Goal: Obtain resource: Download file/media

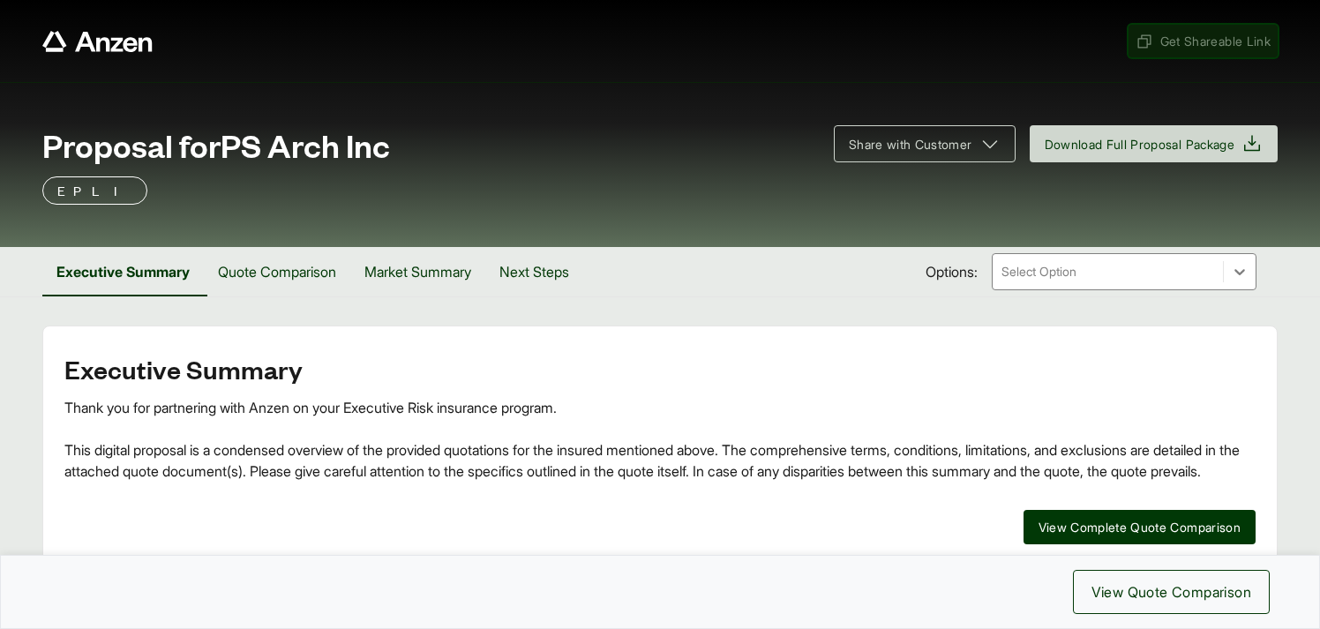
click at [1183, 49] on span "Get Shareable Link" at bounding box center [1203, 41] width 135 height 19
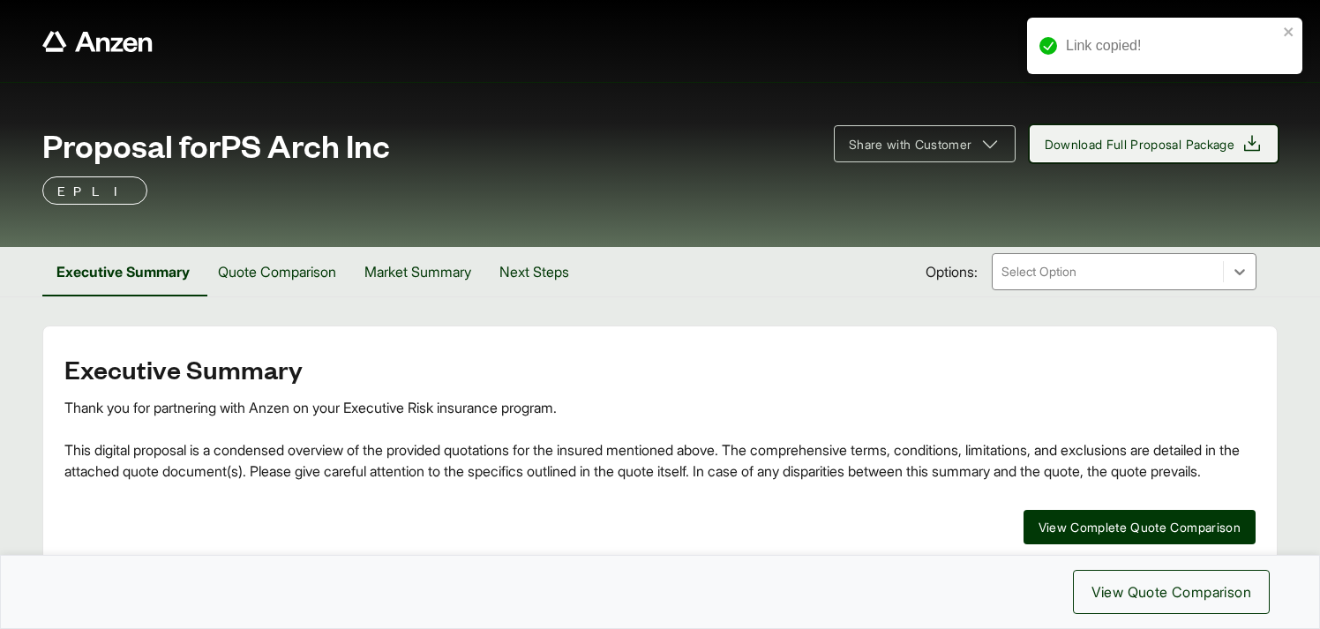
click at [1130, 144] on span "Download Full Proposal Package" at bounding box center [1140, 144] width 191 height 19
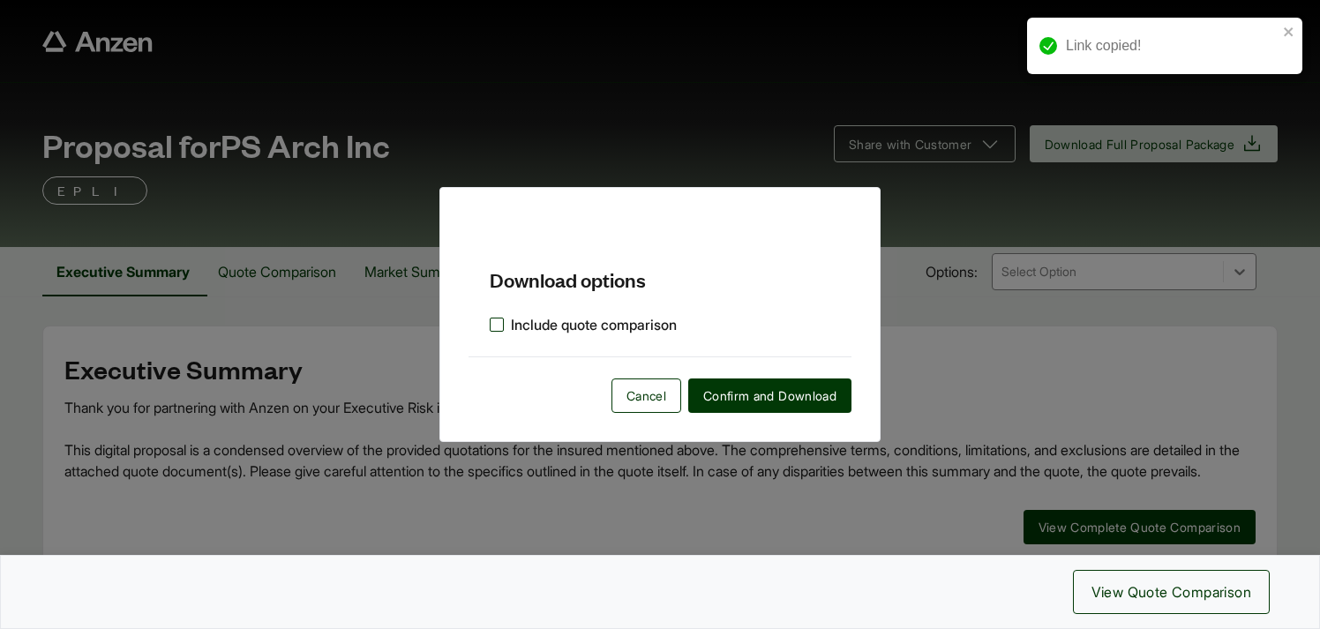
click at [491, 326] on label "Include quote comparison" at bounding box center [583, 324] width 187 height 21
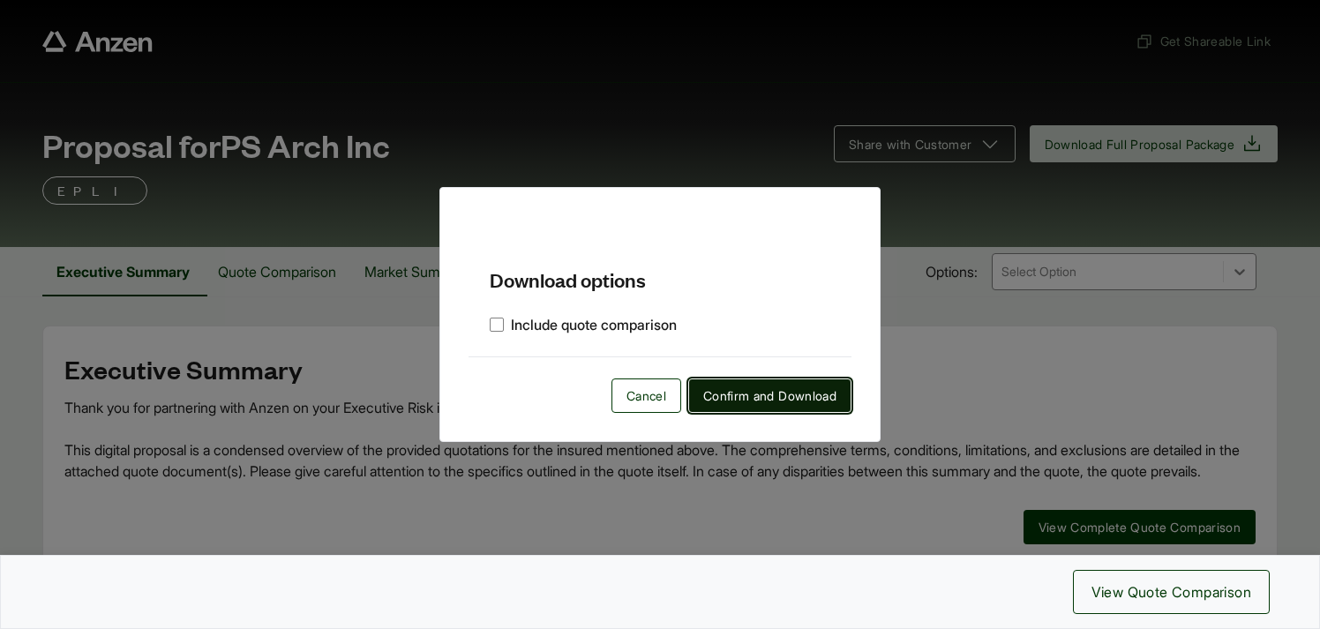
click at [750, 393] on span "Confirm and Download" at bounding box center [769, 395] width 133 height 19
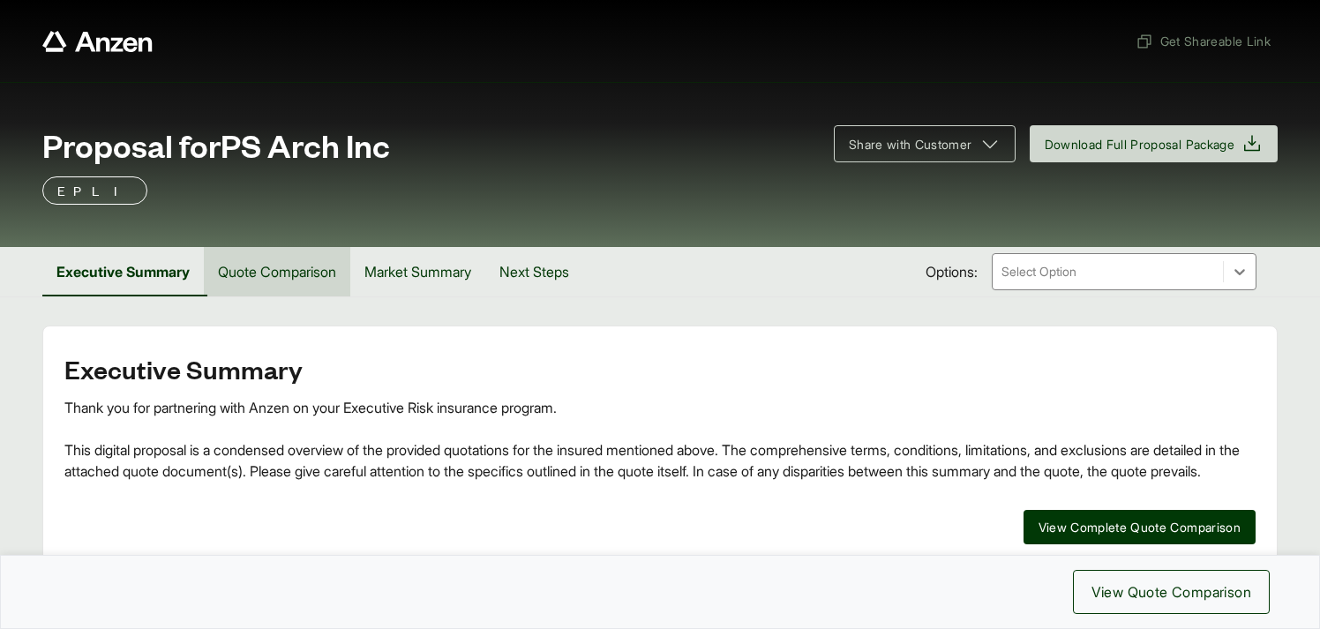
click at [290, 267] on button "Quote Comparison" at bounding box center [277, 271] width 146 height 49
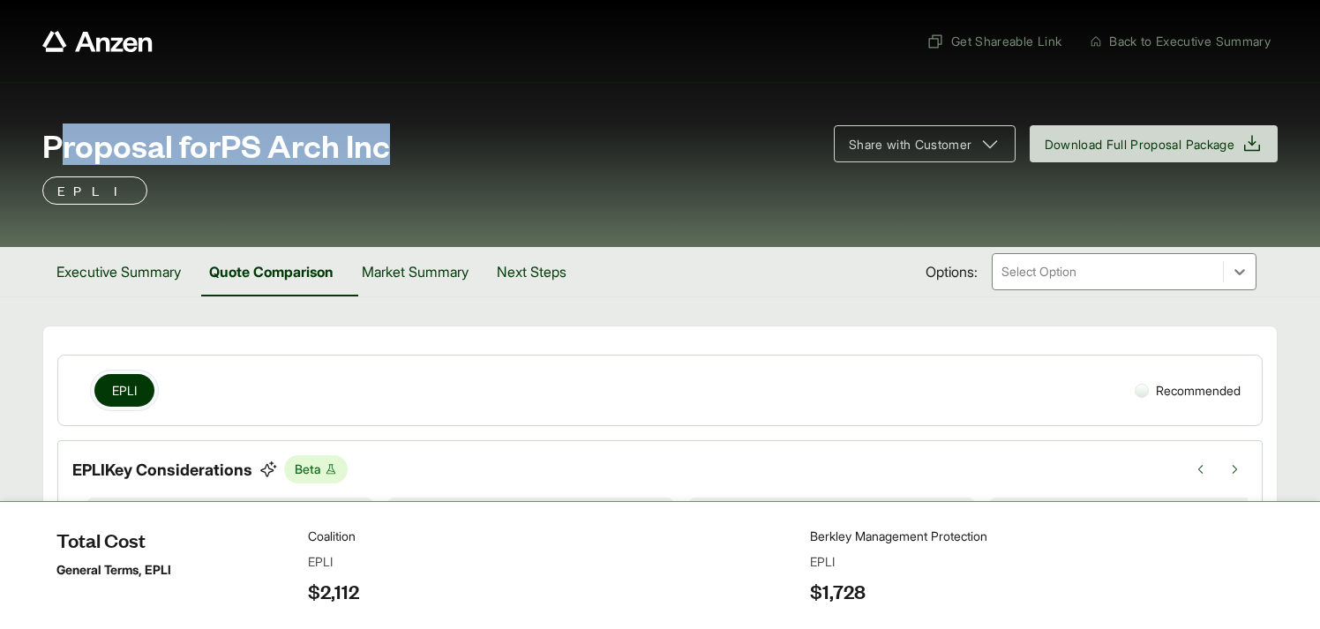
drag, startPoint x: 394, startPoint y: 153, endPoint x: 379, endPoint y: 119, distance: 36.7
click at [379, 119] on div "Proposal for PS Arch Inc Share with Customer Download Full Proposal Package EPLI" at bounding box center [660, 164] width 1320 height 165
copy span "Proposal for PS Arch Inc"
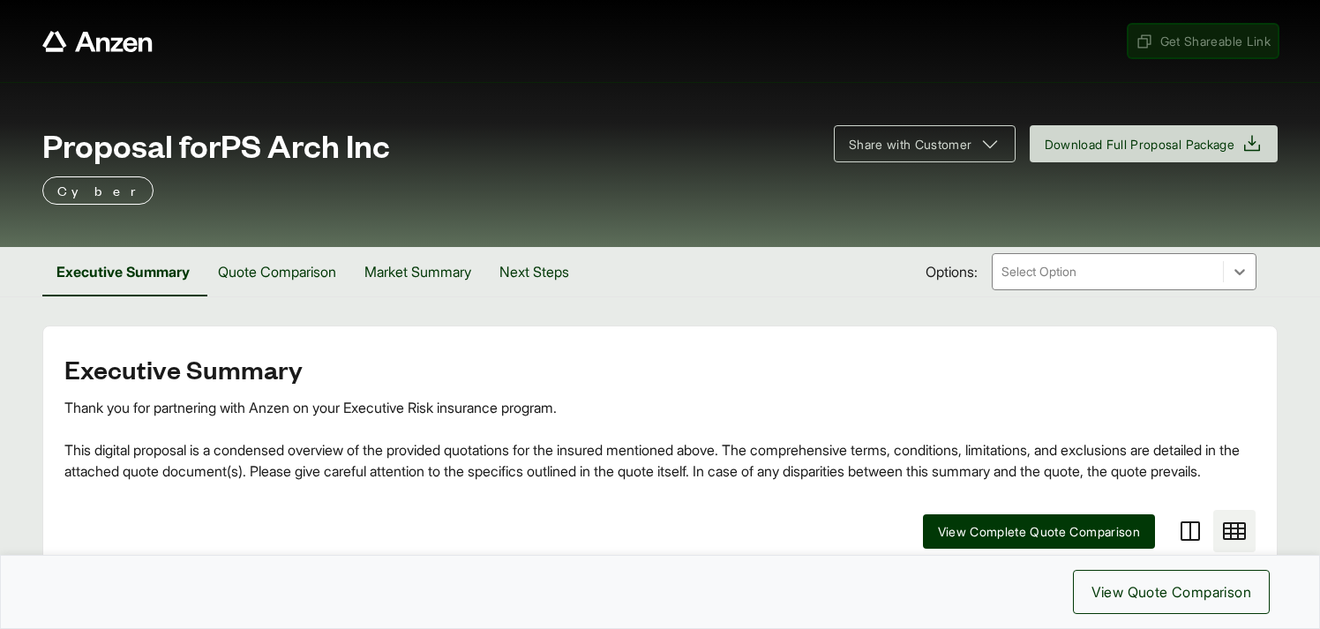
click at [1211, 38] on span "Get Shareable Link" at bounding box center [1203, 41] width 135 height 19
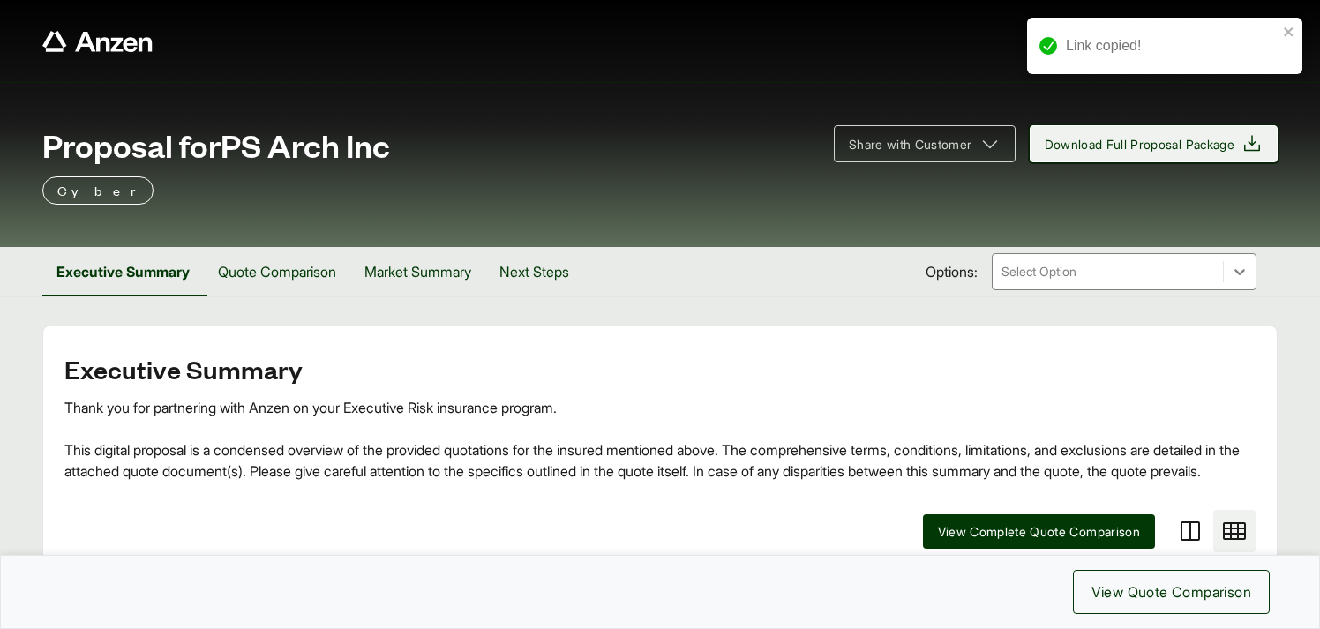
click at [1173, 139] on span "Download Full Proposal Package" at bounding box center [1140, 144] width 191 height 19
